Goal: Find specific page/section: Find specific page/section

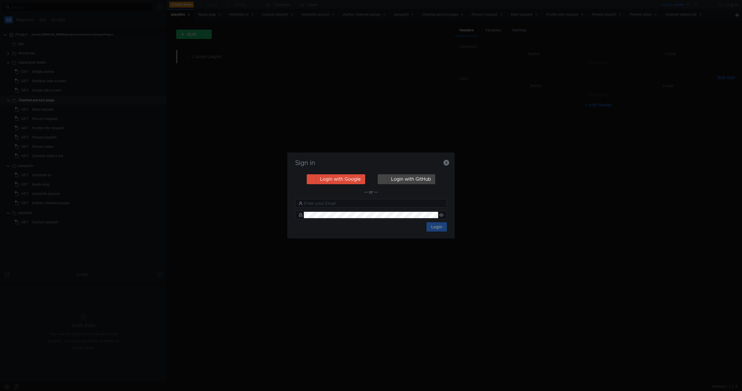
click at [450, 165] on div "Sign in Login with Google Login with GitHub — or — Login" at bounding box center [371, 196] width 168 height 86
click at [446, 165] on icon "button" at bounding box center [447, 163] width 6 height 6
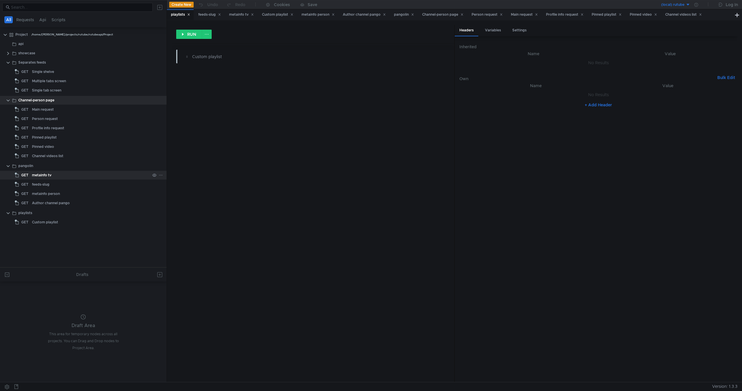
click at [63, 174] on div "metainfo tv" at bounding box center [91, 175] width 118 height 9
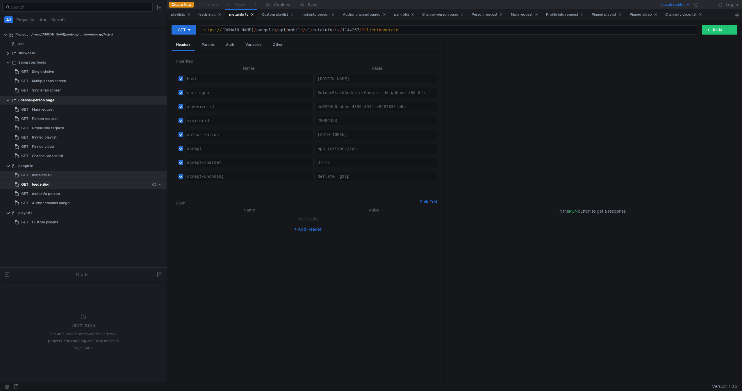
click at [62, 184] on div "feeds-slug" at bounding box center [91, 184] width 118 height 9
click at [61, 196] on div "metainfo person" at bounding box center [91, 194] width 118 height 9
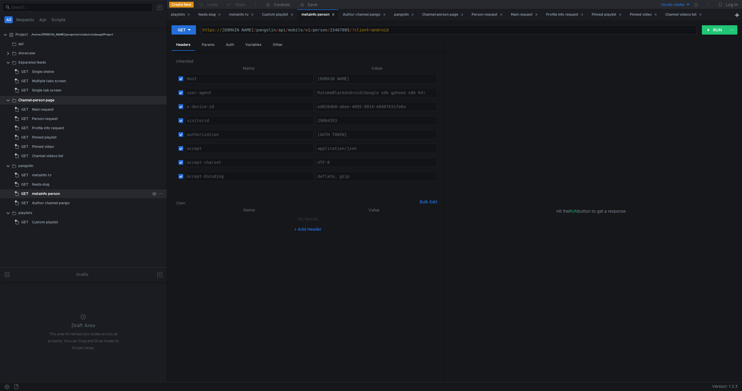
click at [61, 196] on div "metainfo person" at bounding box center [91, 194] width 118 height 9
click at [68, 118] on div "Person request" at bounding box center [91, 119] width 118 height 9
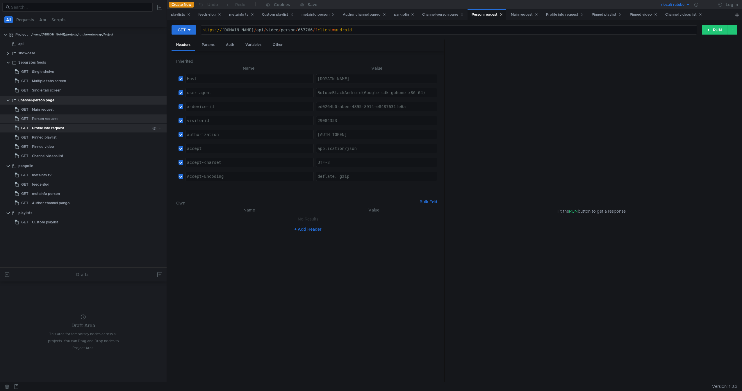
click at [53, 128] on div "Profile info request" at bounding box center [48, 128] width 32 height 9
click at [70, 121] on div "Person request" at bounding box center [91, 119] width 118 height 9
click at [626, 154] on div "Hit the RUN button to get a response" at bounding box center [591, 211] width 279 height 343
